Goal: Ask a question

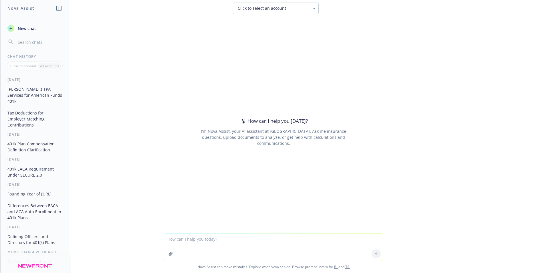
click at [181, 238] on textarea at bounding box center [273, 247] width 219 height 27
type textarea "I'm an advisor on 401k plans. What is the definition of a settlor function vs a…"
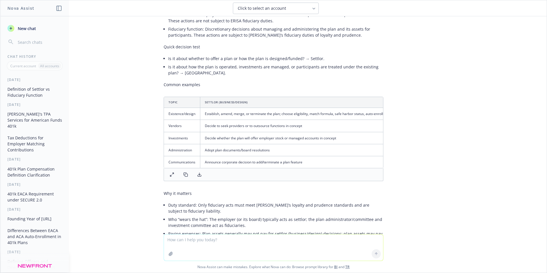
scroll to position [86, 0]
